Goal: Task Accomplishment & Management: Use online tool/utility

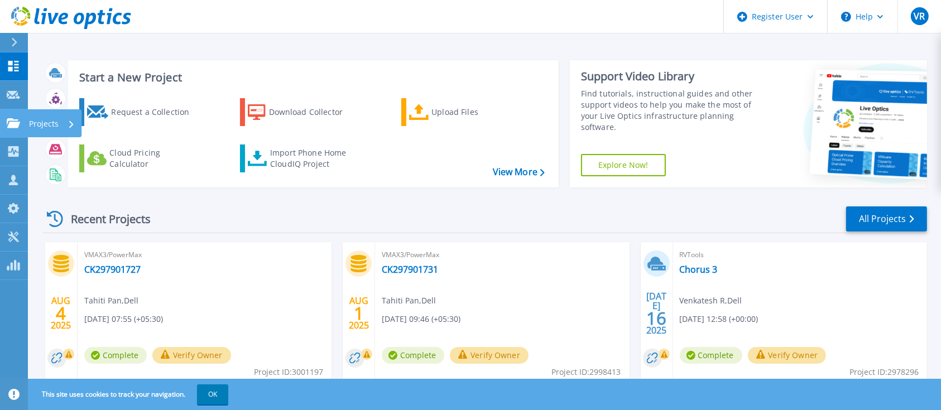
click at [45, 123] on p "Projects" at bounding box center [44, 123] width 30 height 29
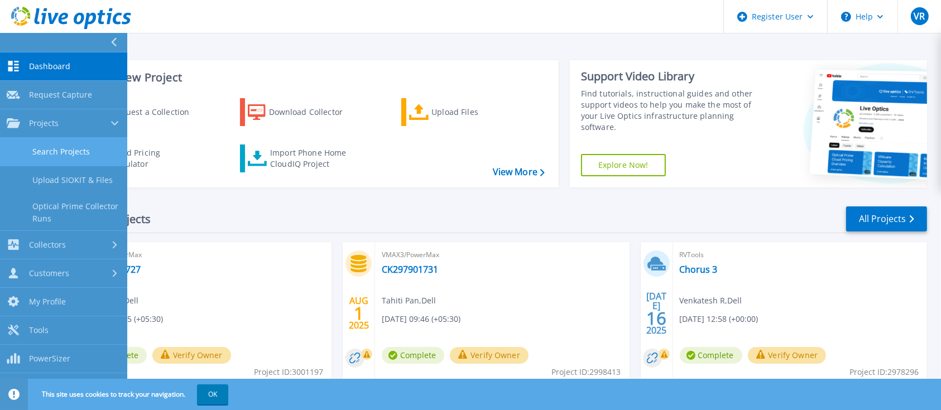
click at [86, 152] on link "Search Projects" at bounding box center [63, 152] width 127 height 28
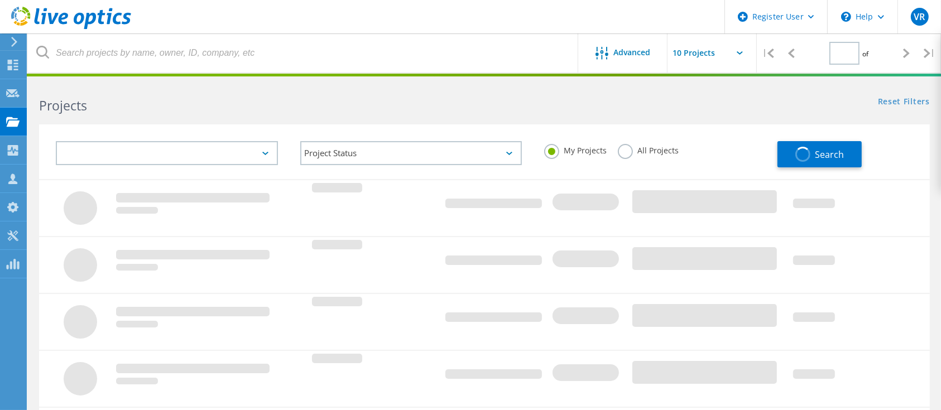
type input "1"
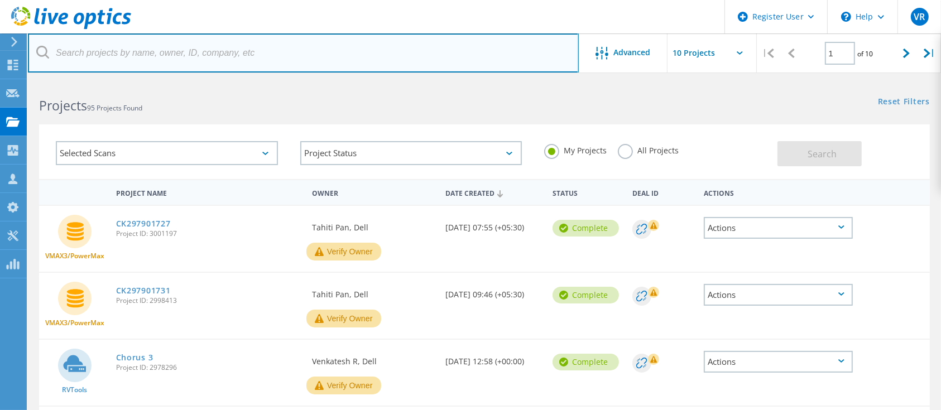
click at [198, 51] on input "text" at bounding box center [303, 52] width 551 height 39
paste input "2845864"
type input "2845864"
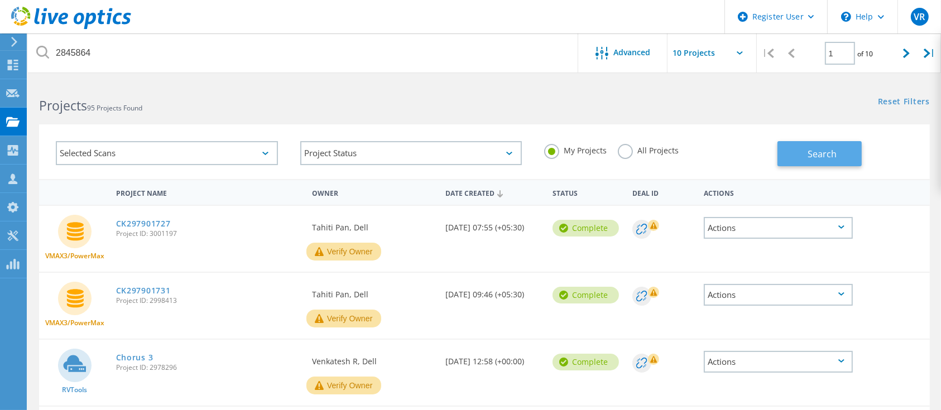
click at [813, 156] on span "Search" at bounding box center [822, 154] width 29 height 12
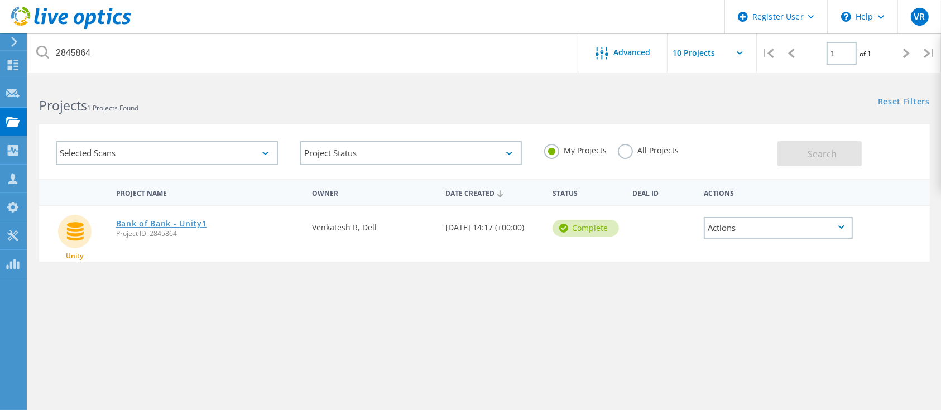
click at [186, 224] on link "Bank of Bank - Unity1" at bounding box center [161, 224] width 91 height 8
